Goal: Task Accomplishment & Management: Use online tool/utility

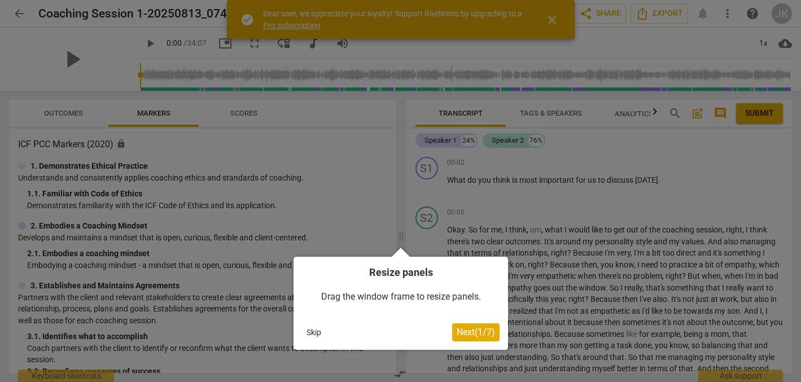
click at [464, 329] on span "Next ( 1 / 7 )" at bounding box center [475, 332] width 38 height 11
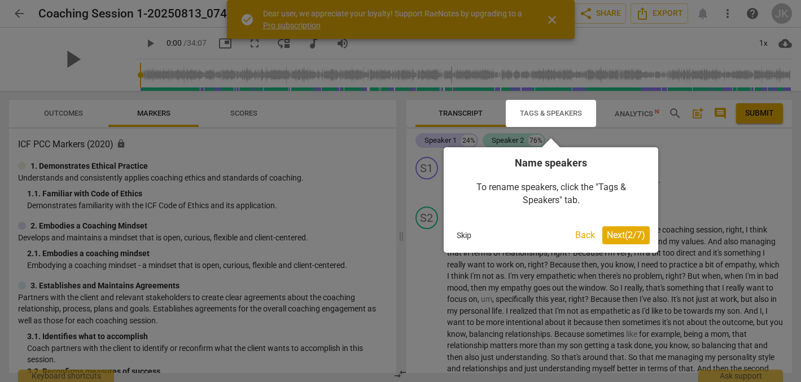
click at [702, 157] on div at bounding box center [400, 191] width 801 height 382
click at [580, 231] on button "Back" at bounding box center [584, 235] width 29 height 18
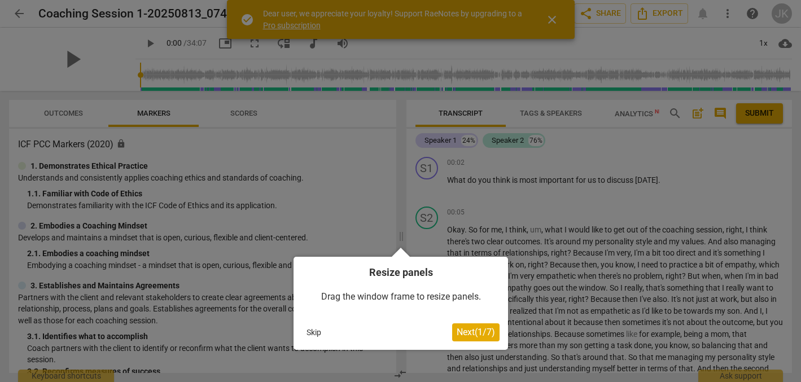
click at [311, 327] on button "Skip" at bounding box center [314, 332] width 24 height 17
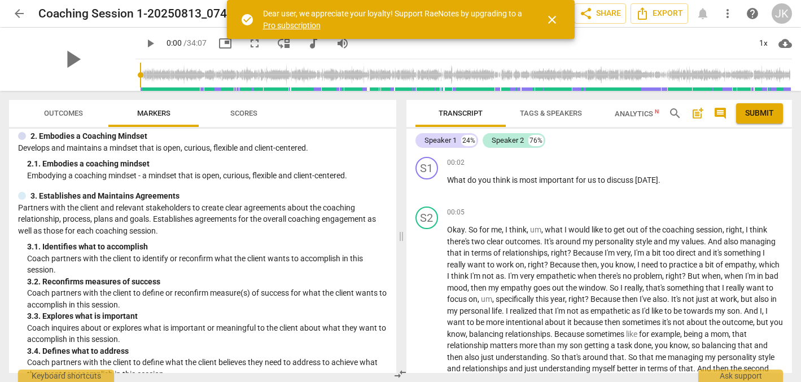
scroll to position [91, 0]
click at [63, 52] on span "play_arrow" at bounding box center [72, 59] width 29 height 29
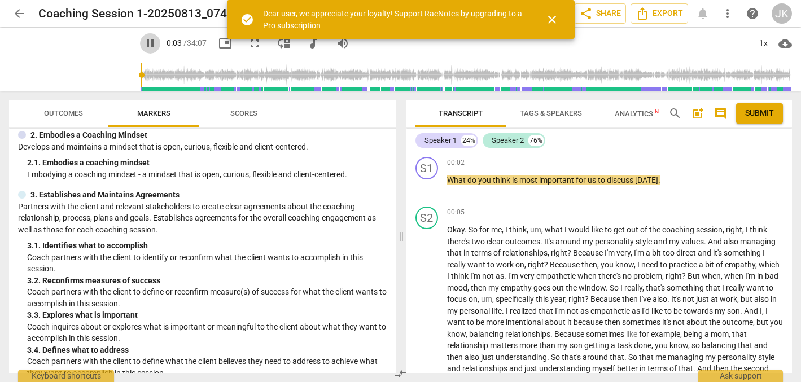
click at [143, 42] on span "pause" at bounding box center [150, 44] width 14 height 14
type input "4"
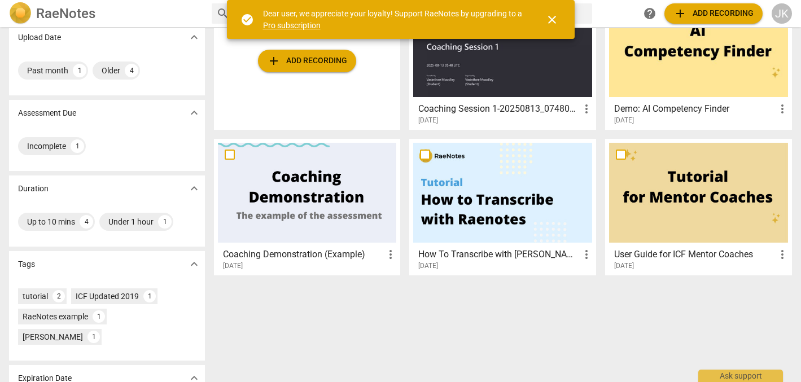
scroll to position [90, 0]
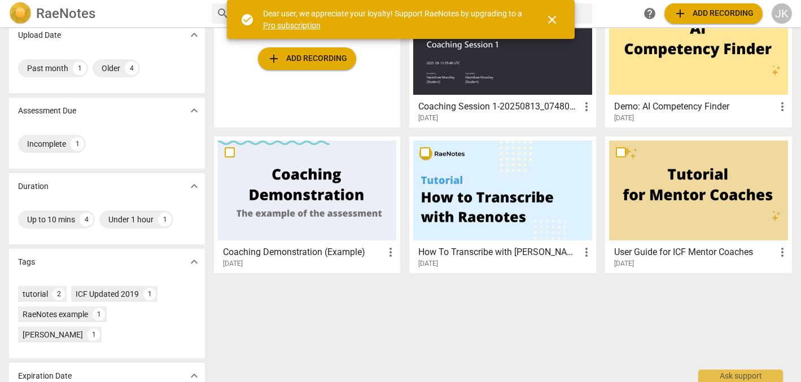
click at [689, 192] on div at bounding box center [698, 190] width 179 height 100
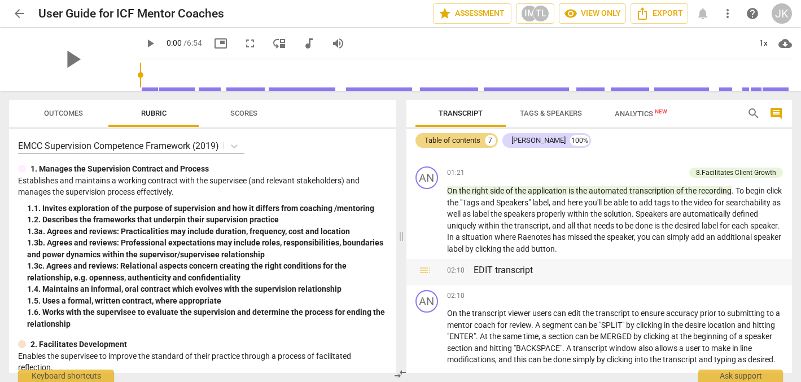
scroll to position [289, 0]
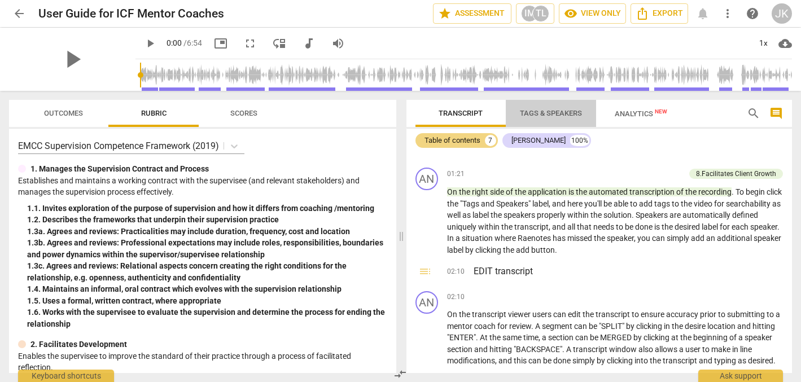
click at [547, 109] on span "Tags & Speakers" at bounding box center [551, 113] width 62 height 8
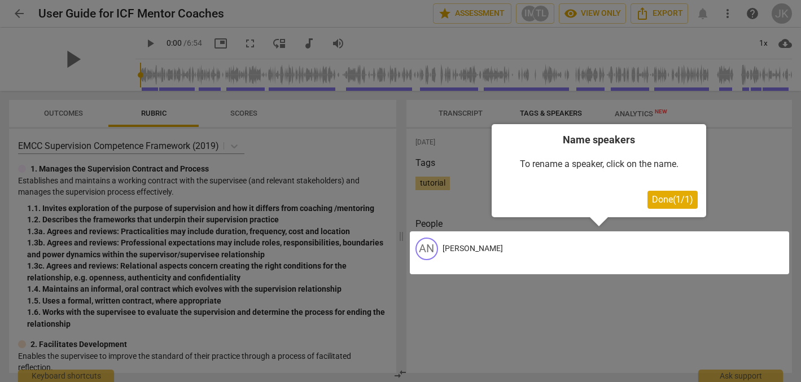
click at [631, 110] on div at bounding box center [400, 191] width 801 height 382
click at [659, 196] on span "Done ( 1 / 1 )" at bounding box center [672, 199] width 41 height 11
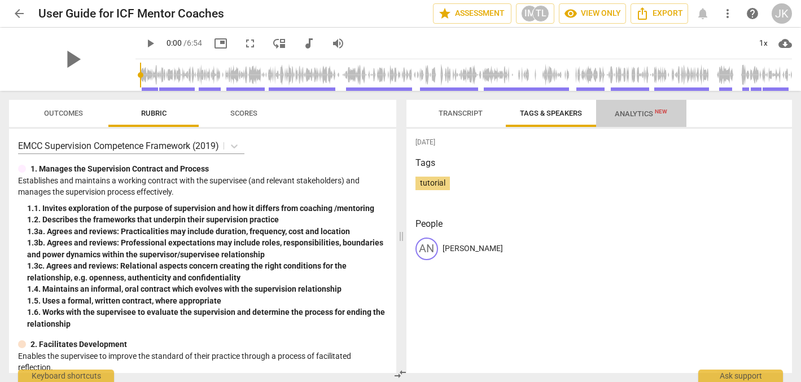
click at [635, 111] on span "Analytics New" at bounding box center [640, 113] width 52 height 8
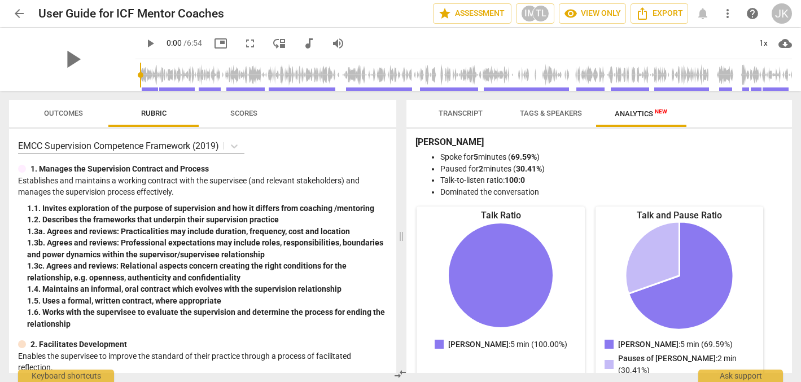
scroll to position [1, 0]
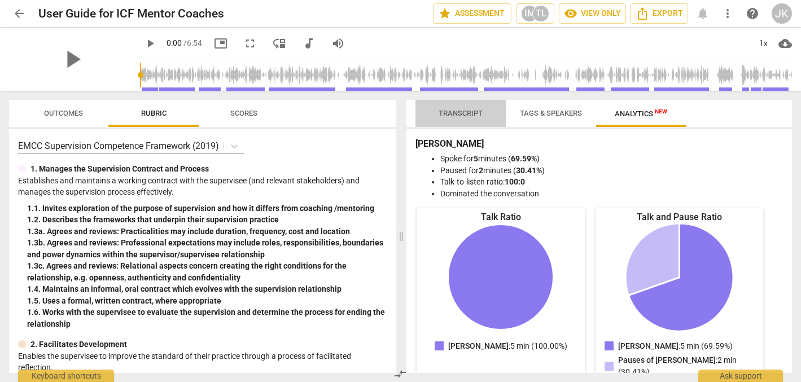
click at [458, 112] on span "Transcript" at bounding box center [460, 113] width 44 height 8
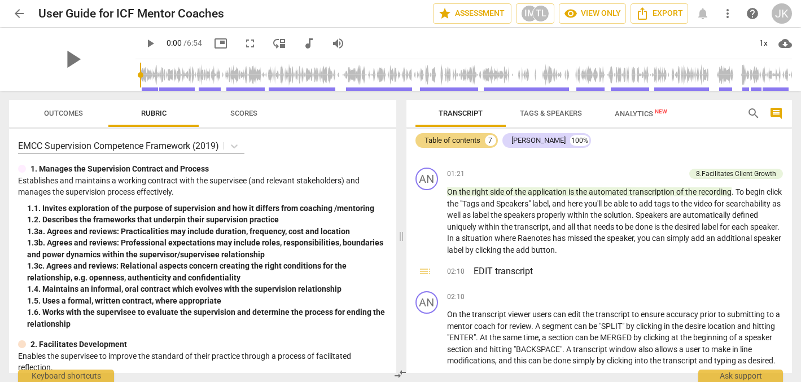
click at [68, 112] on span "Outcomes" at bounding box center [63, 113] width 39 height 8
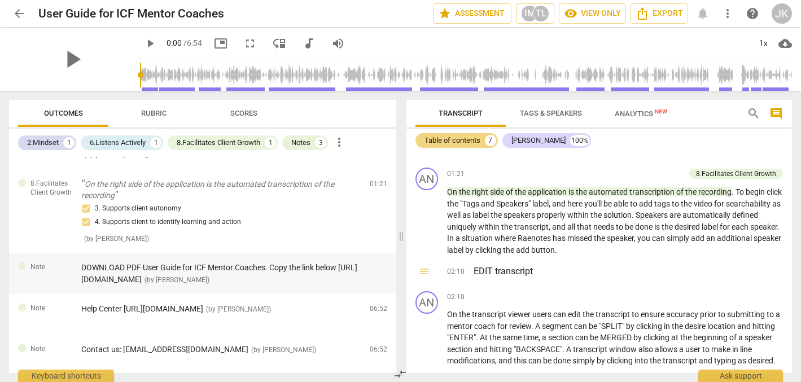
scroll to position [116, 0]
click at [166, 275] on span "DOWNLOAD PDF User Guide for ICF Mentor Coaches. Copy the link below [URL][DOMAI…" at bounding box center [219, 273] width 276 height 21
click at [171, 274] on span "DOWNLOAD PDF User Guide for ICF Mentor Coaches. Copy the link below [URL][DOMAI…" at bounding box center [219, 273] width 276 height 21
click at [78, 275] on div "Note DOWNLOAD PDF User Guide for ICF Mentor Coaches. Copy the link below [URL][…" at bounding box center [202, 273] width 387 height 41
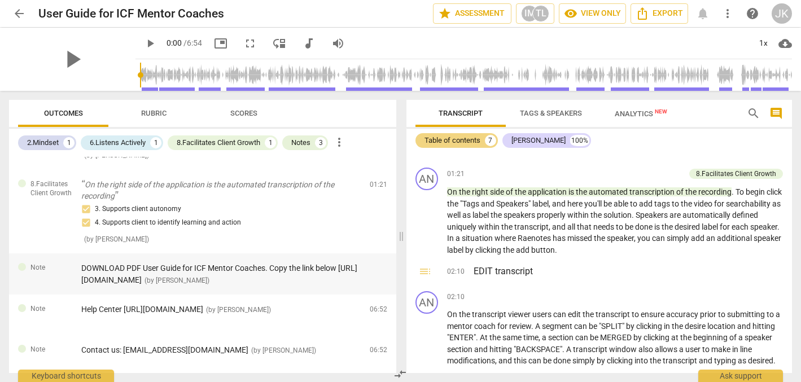
scroll to position [0, 0]
drag, startPoint x: 81, startPoint y: 276, endPoint x: 298, endPoint y: 278, distance: 217.2
click at [298, 279] on div "DOWNLOAD PDF User Guide for ICF Mentor Coaches. Copy the link below [URL][DOMAI…" at bounding box center [220, 273] width 279 height 23
copy span "[URL][DOMAIN_NAME]"
click at [203, 305] on span "Help Center [URL][DOMAIN_NAME]" at bounding box center [142, 309] width 122 height 9
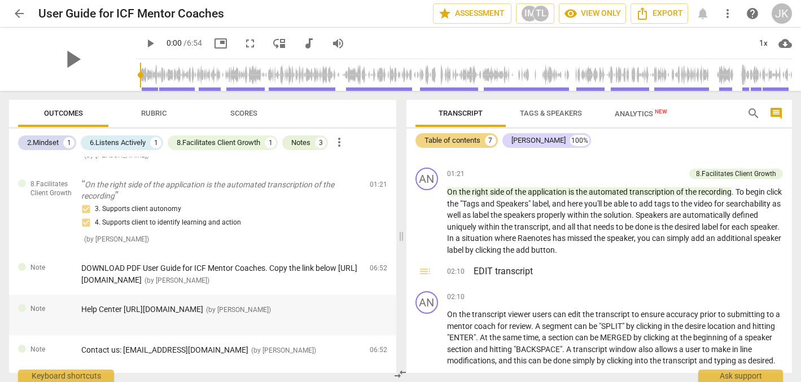
click at [203, 305] on span "Help Center [URL][DOMAIN_NAME]" at bounding box center [142, 309] width 122 height 9
click at [235, 276] on span "DOWNLOAD PDF User Guide for ICF Mentor Coaches. Copy the link below [URL][DOMAI…" at bounding box center [219, 273] width 276 height 21
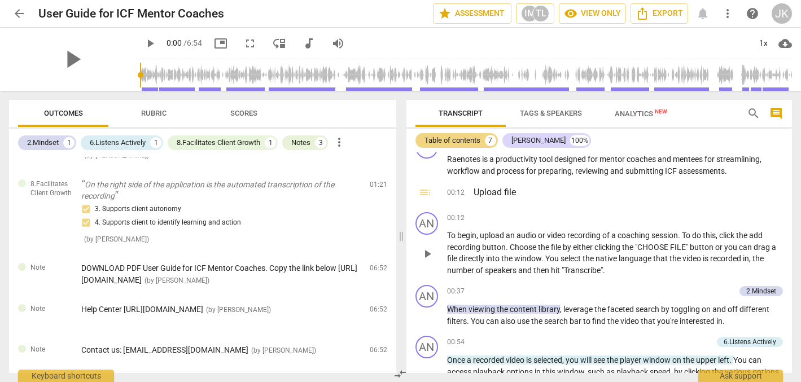
scroll to position [22, 0]
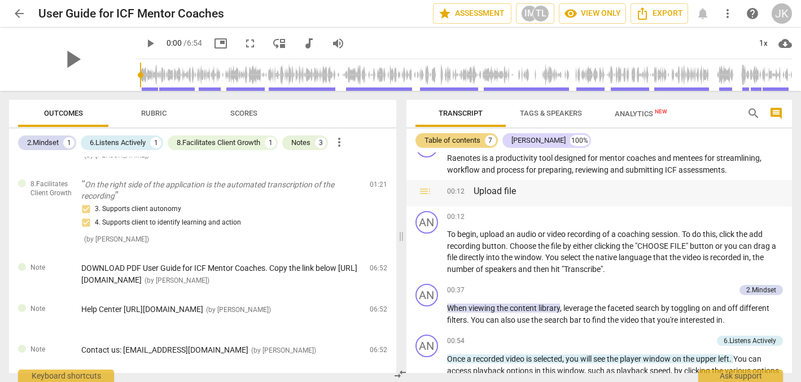
click at [424, 189] on span "toc" at bounding box center [425, 191] width 14 height 14
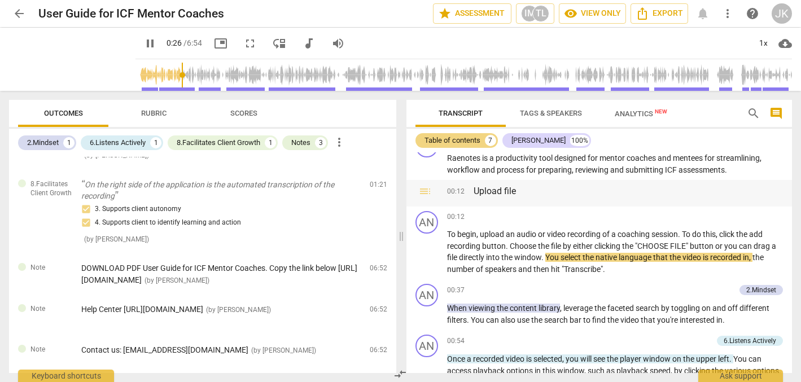
click at [424, 189] on span "toc" at bounding box center [425, 191] width 14 height 14
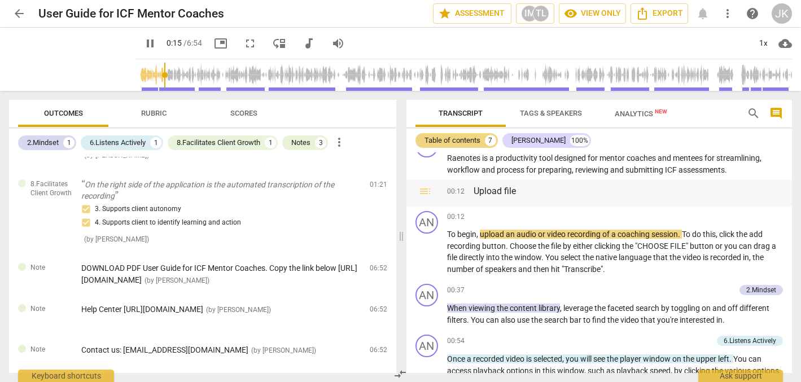
click at [451, 191] on span "00:12" at bounding box center [455, 192] width 17 height 11
click at [143, 42] on span "pause" at bounding box center [150, 44] width 14 height 14
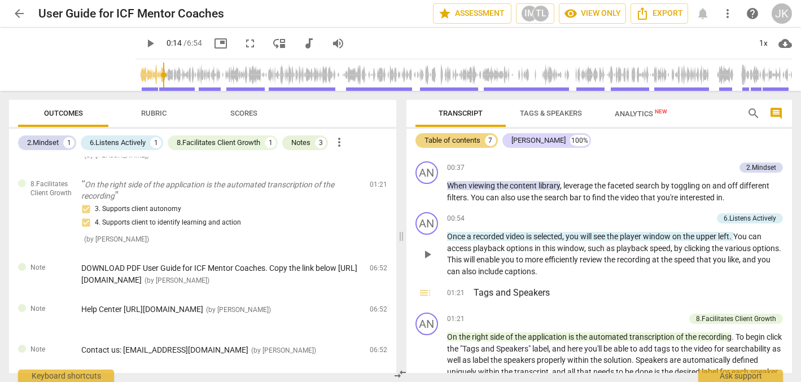
scroll to position [146, 0]
click at [343, 138] on span "more_vert" at bounding box center [339, 142] width 14 height 14
click at [328, 155] on div at bounding box center [400, 191] width 801 height 382
click at [148, 111] on span "Rubric" at bounding box center [153, 113] width 25 height 8
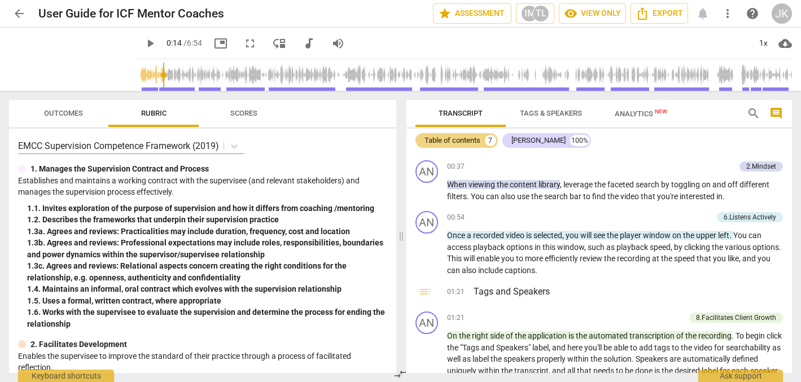
scroll to position [0, 0]
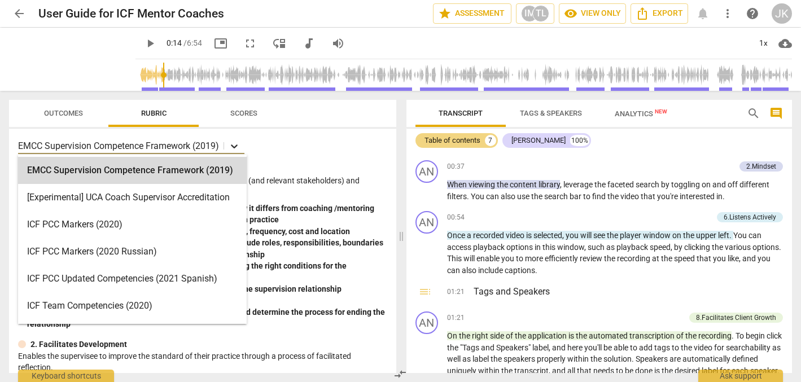
click at [234, 144] on icon at bounding box center [233, 145] width 11 height 11
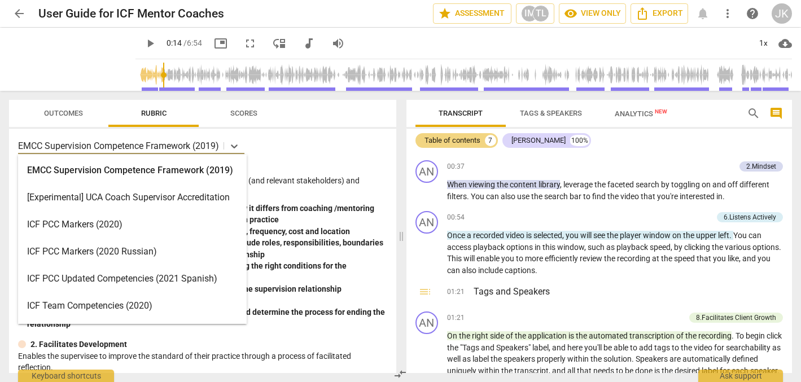
click at [122, 226] on div "ICF PCC Markers (2020)" at bounding box center [132, 224] width 228 height 27
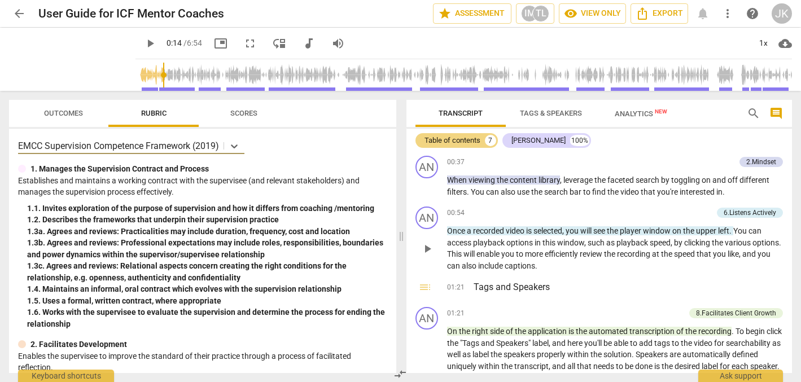
scroll to position [146, 0]
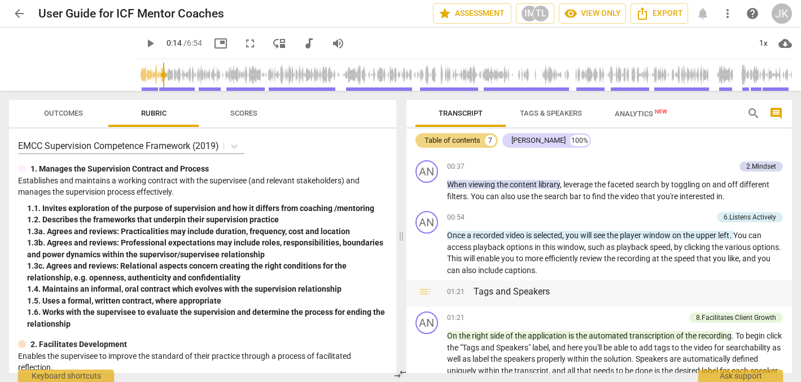
click at [423, 287] on span "toc" at bounding box center [425, 292] width 14 height 14
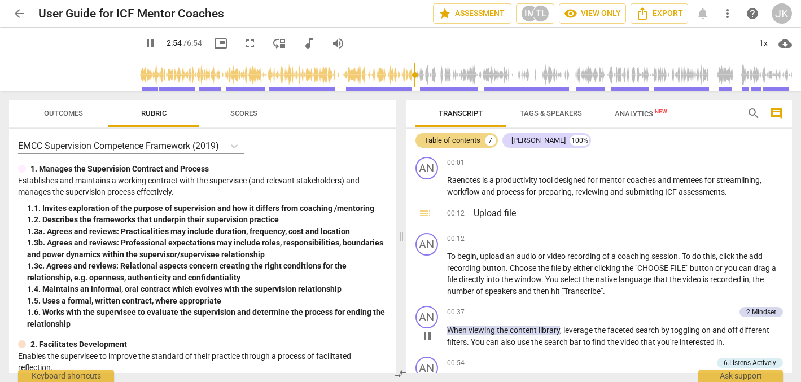
scroll to position [0, 0]
click at [470, 12] on span "star Assessment" at bounding box center [472, 14] width 68 height 14
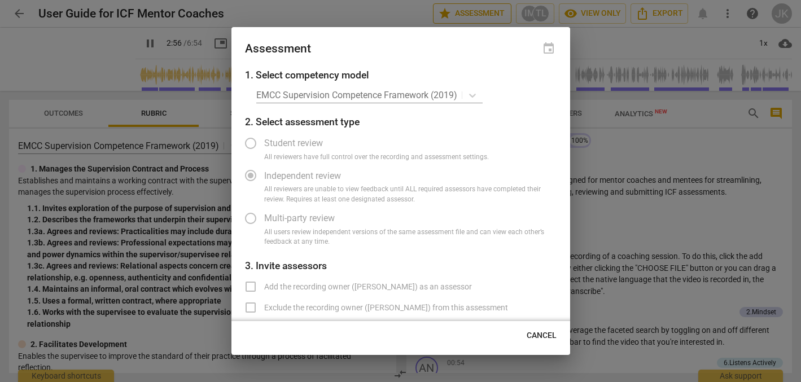
type input "177"
radio input "false"
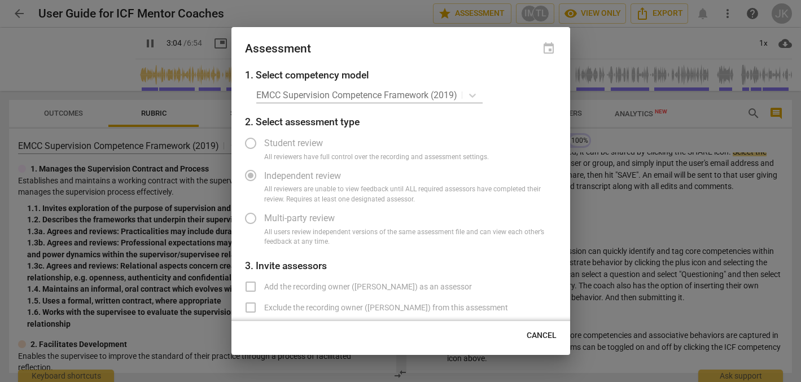
type input "185"
click at [598, 52] on div at bounding box center [400, 191] width 801 height 382
radio input "false"
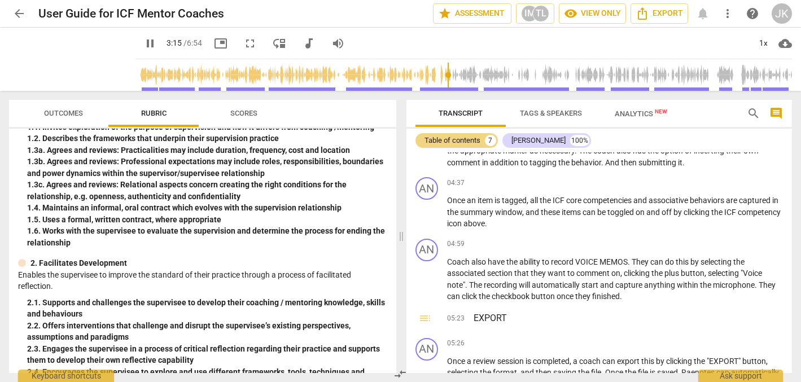
scroll to position [91, 0]
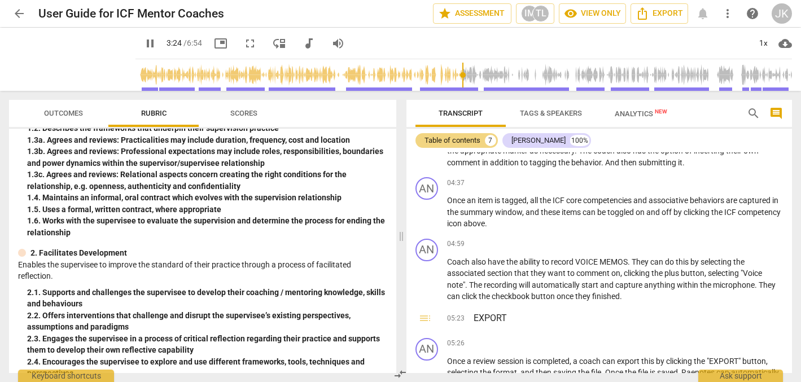
click at [240, 113] on span "Scores" at bounding box center [243, 113] width 27 height 8
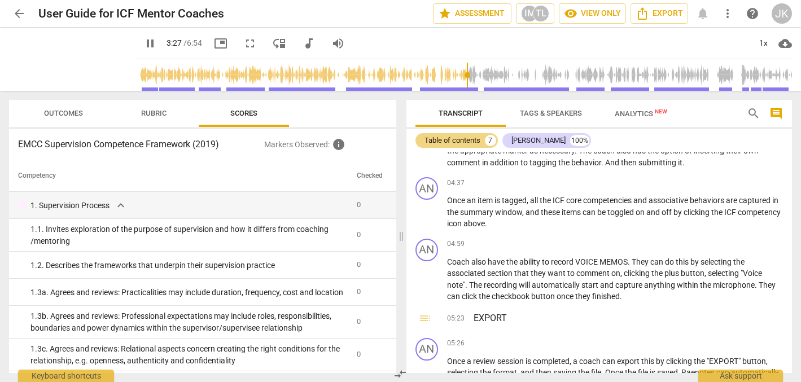
click at [61, 111] on span "Outcomes" at bounding box center [63, 113] width 39 height 8
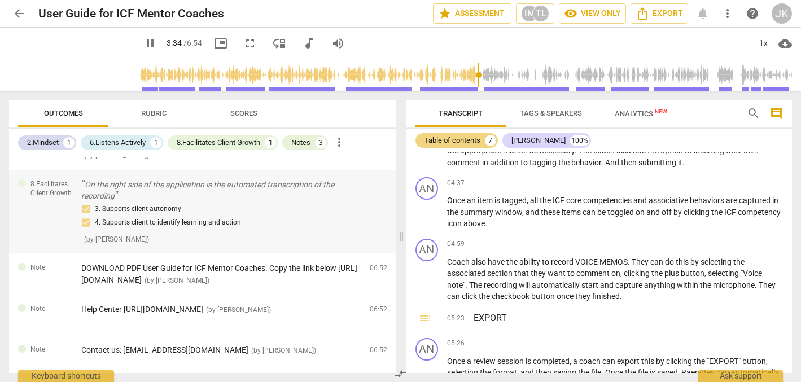
scroll to position [0, 0]
click at [188, 274] on span "DOWNLOAD PDF User Guide for ICF Mentor Coaches. Copy the link below [URL][DOMAI…" at bounding box center [219, 273] width 276 height 21
type input "227"
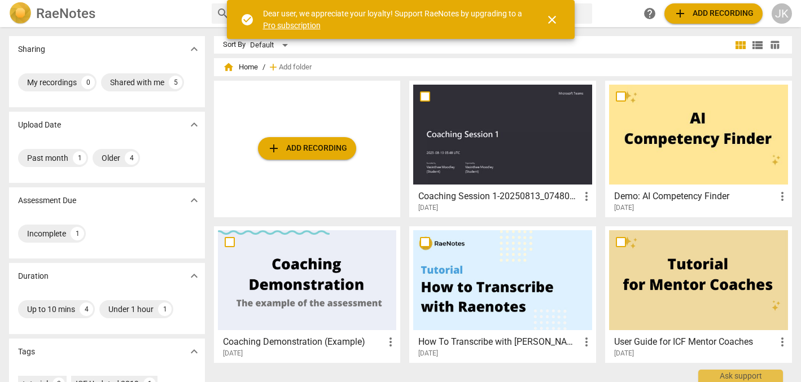
click at [318, 123] on div "add Add recording" at bounding box center [307, 149] width 187 height 137
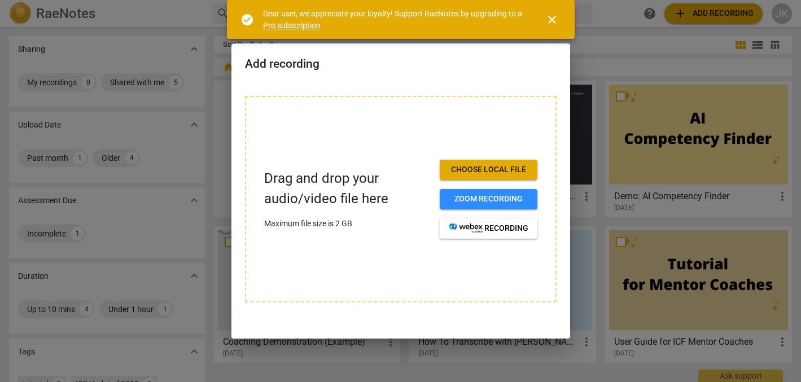
click at [191, 31] on div at bounding box center [400, 191] width 801 height 382
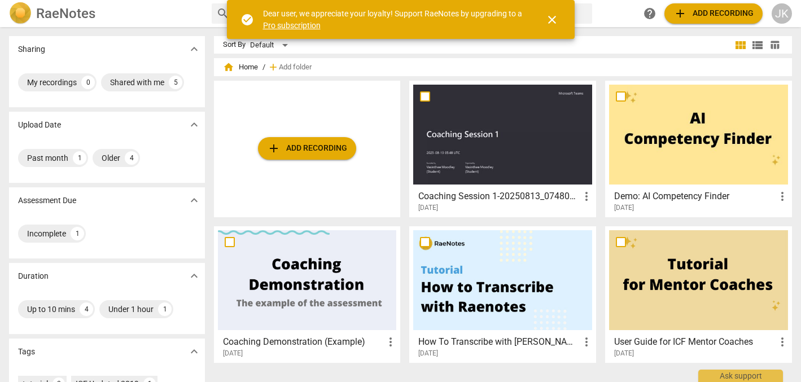
click at [734, 45] on span "view_module" at bounding box center [740, 45] width 14 height 14
click at [552, 16] on span "close" at bounding box center [552, 20] width 14 height 14
